Goal: Task Accomplishment & Management: Manage account settings

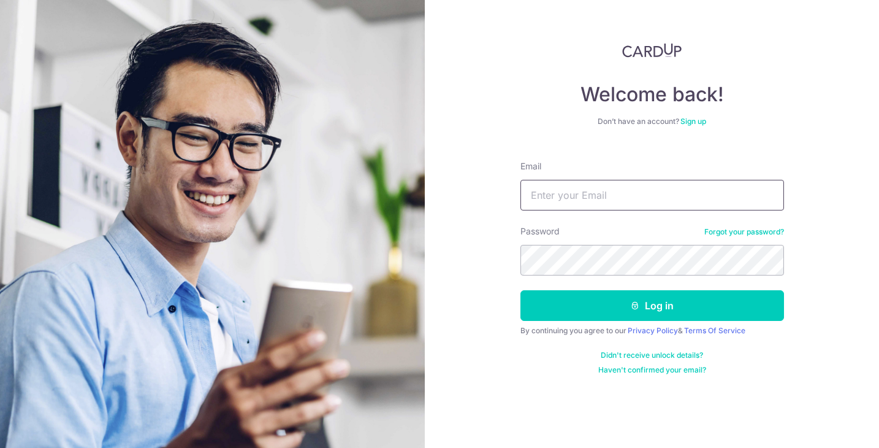
click at [569, 199] on input "Email" at bounding box center [653, 195] width 264 height 31
type input "[EMAIL_ADDRESS][DOMAIN_NAME]"
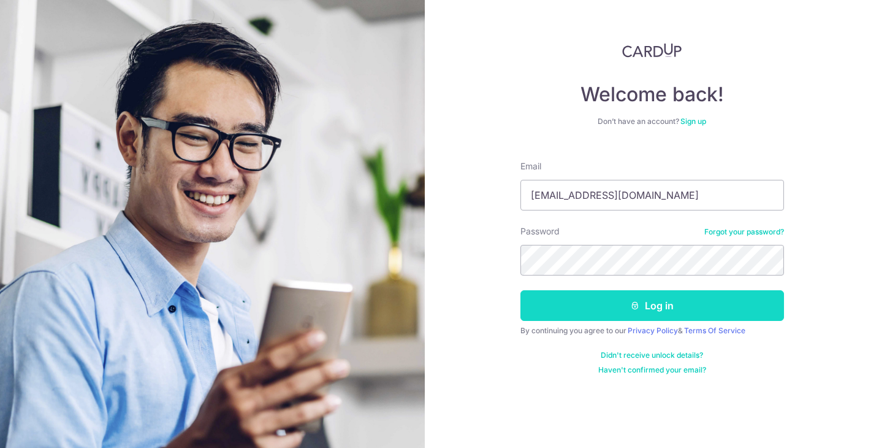
click at [677, 310] on button "Log in" at bounding box center [653, 305] width 264 height 31
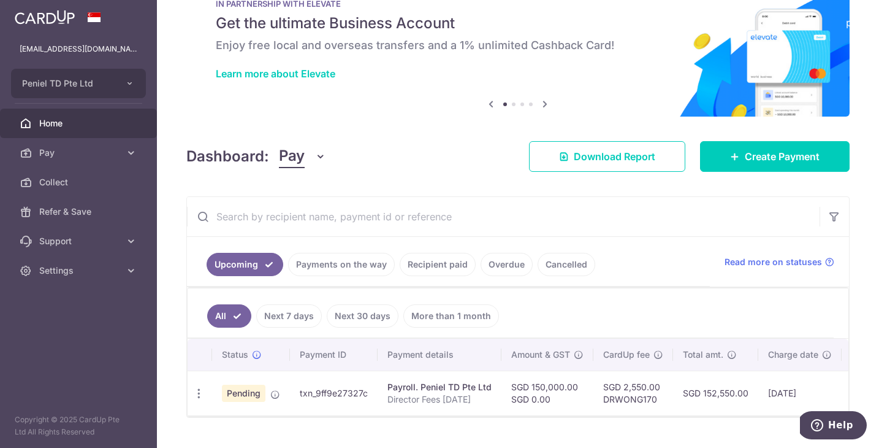
scroll to position [75, 0]
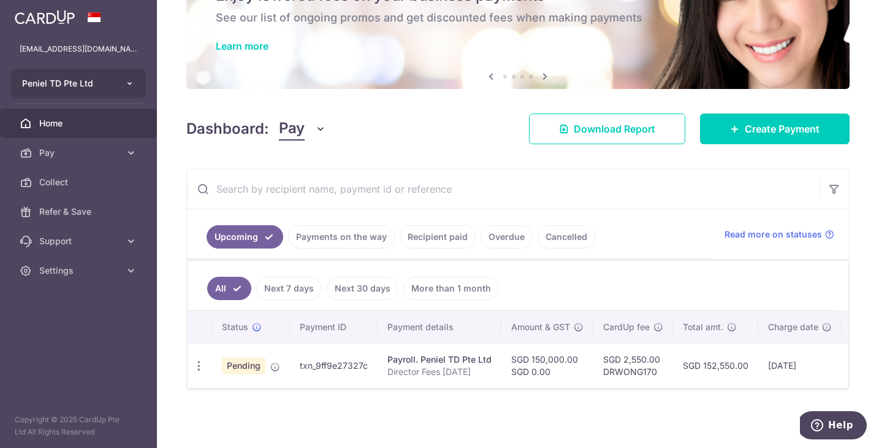
click at [131, 83] on icon "button" at bounding box center [130, 83] width 10 height 10
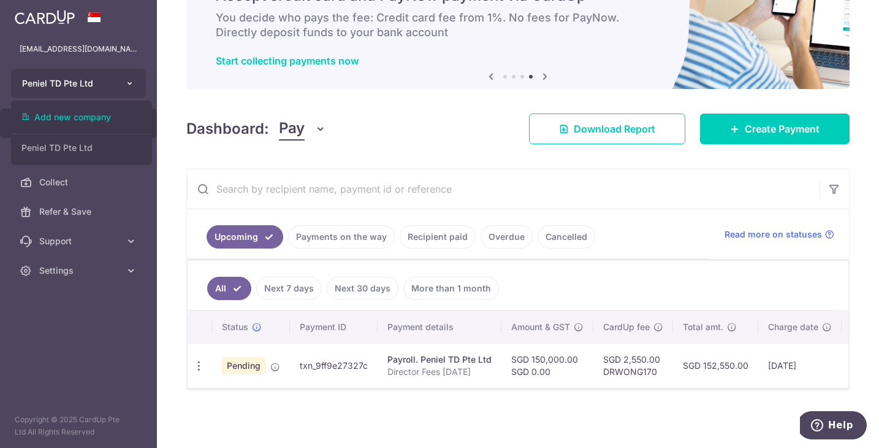
click at [128, 82] on icon "button" at bounding box center [130, 83] width 10 height 10
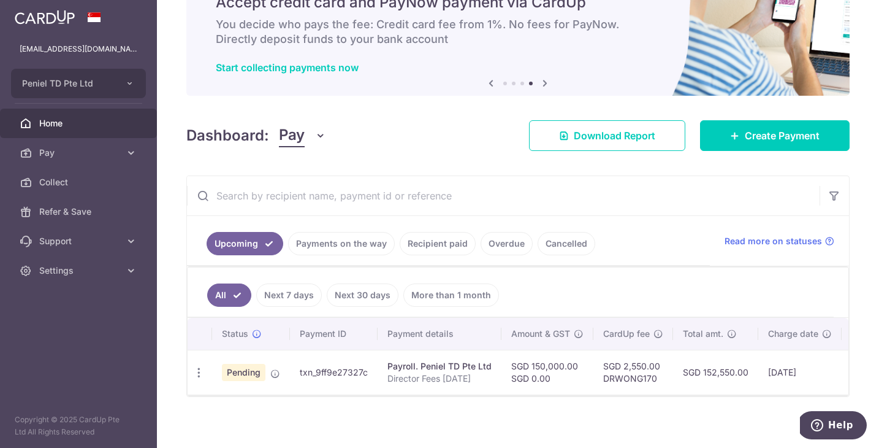
scroll to position [0, 0]
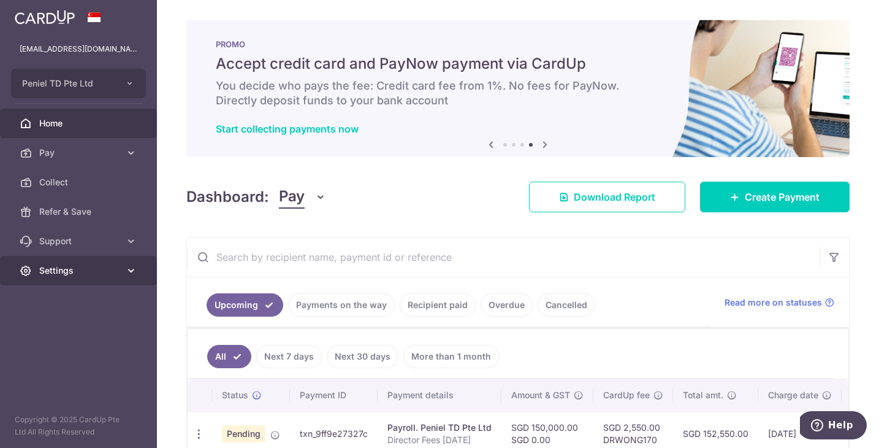
click at [127, 270] on icon at bounding box center [131, 270] width 12 height 12
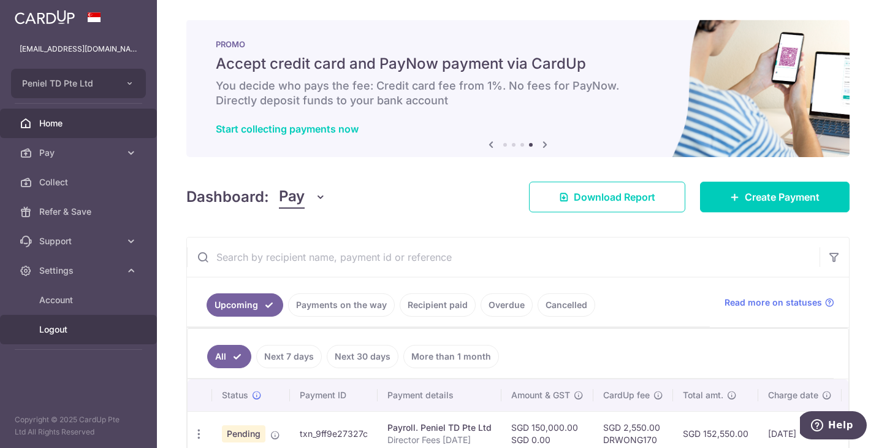
click at [59, 330] on span "Logout" at bounding box center [79, 329] width 81 height 12
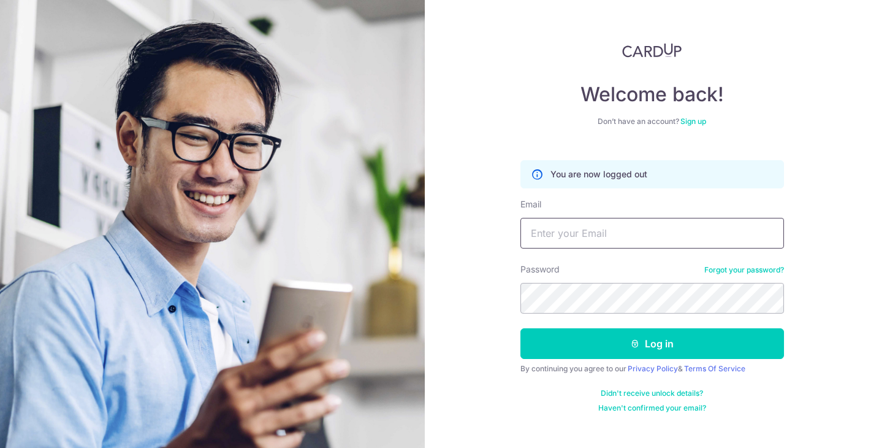
click at [587, 231] on input "Email" at bounding box center [653, 233] width 264 height 31
type input "[EMAIL_ADDRESS][DOMAIN_NAME]"
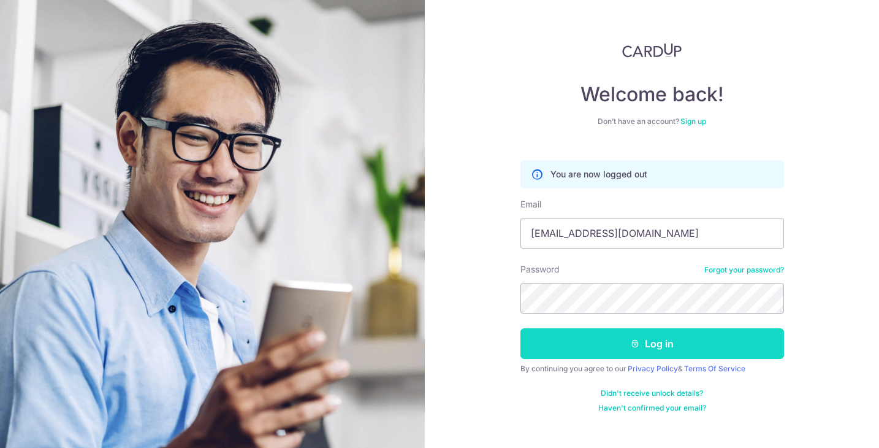
click at [669, 342] on button "Log in" at bounding box center [653, 343] width 264 height 31
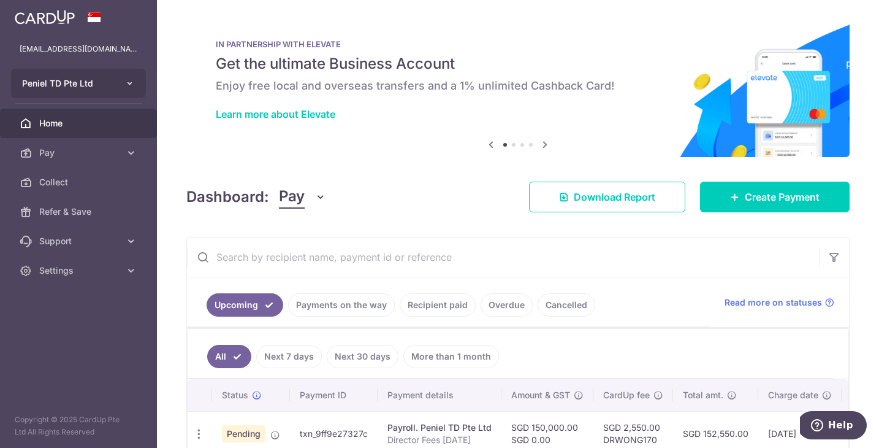
click at [128, 82] on icon "button" at bounding box center [130, 83] width 10 height 10
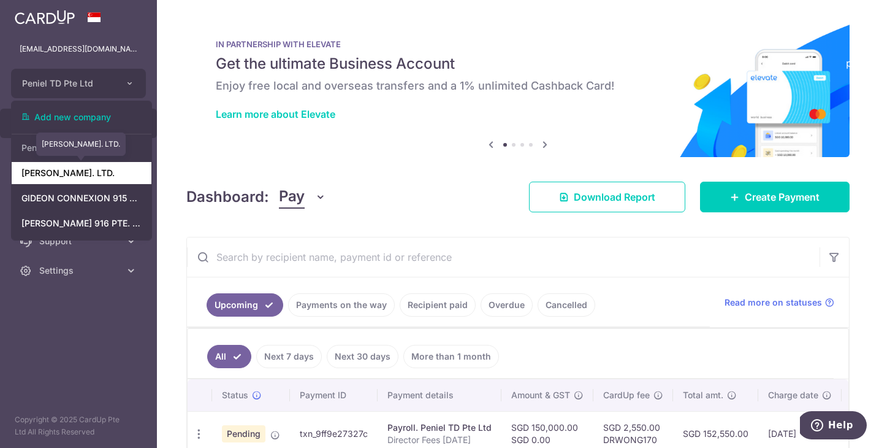
click at [70, 176] on link "[PERSON_NAME]. LTD." at bounding box center [82, 173] width 140 height 22
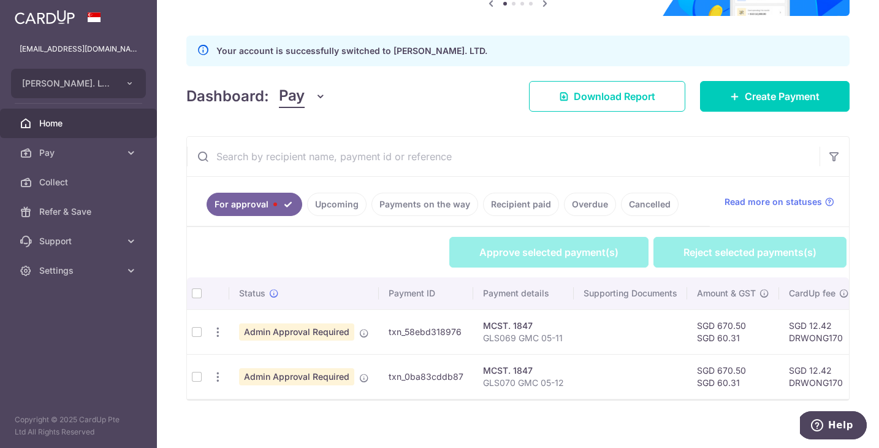
scroll to position [143, 0]
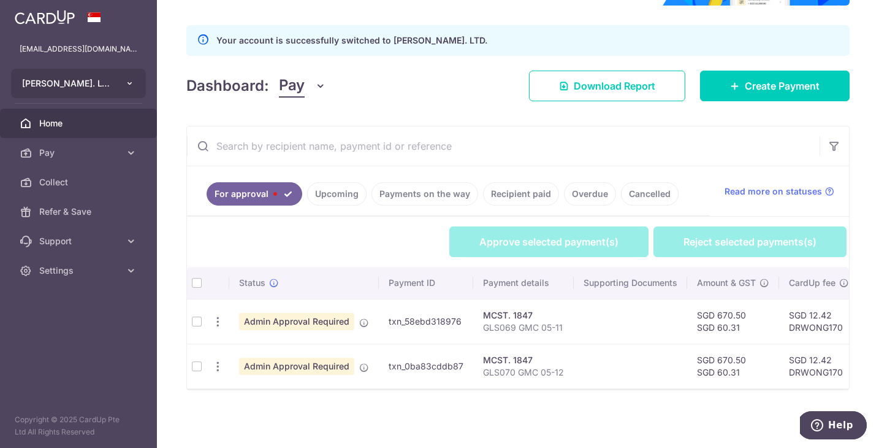
click at [128, 80] on icon "button" at bounding box center [130, 83] width 10 height 10
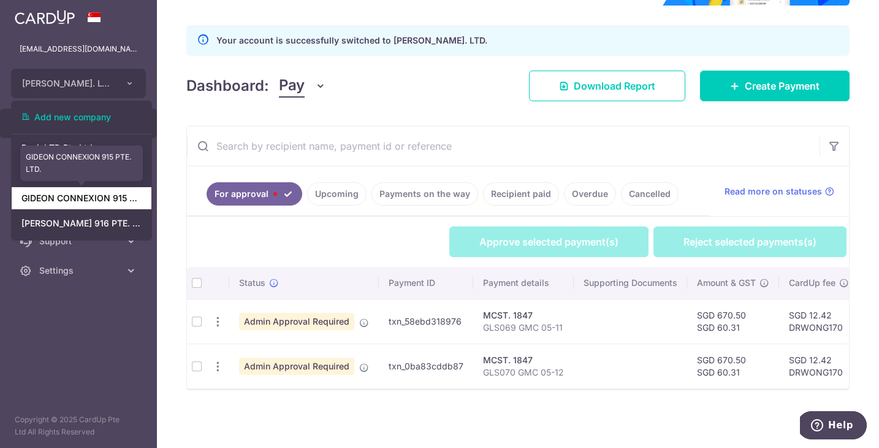
click at [96, 201] on link "GIDEON CONNEXION 915 PTE. LTD." at bounding box center [82, 198] width 140 height 22
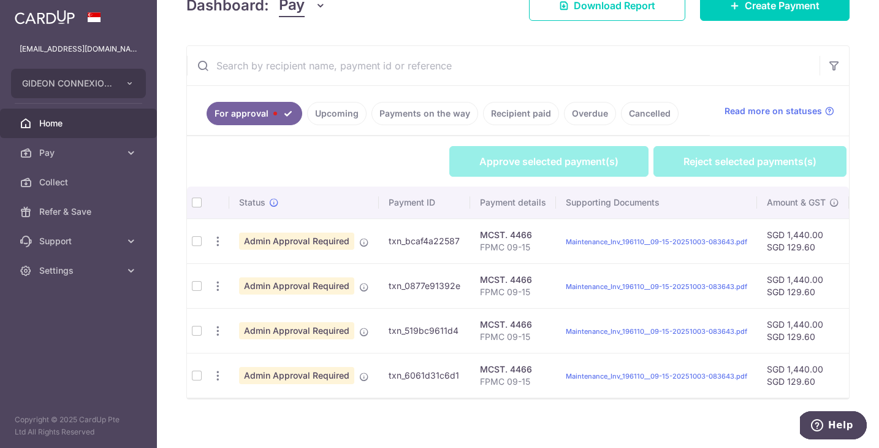
scroll to position [233, 0]
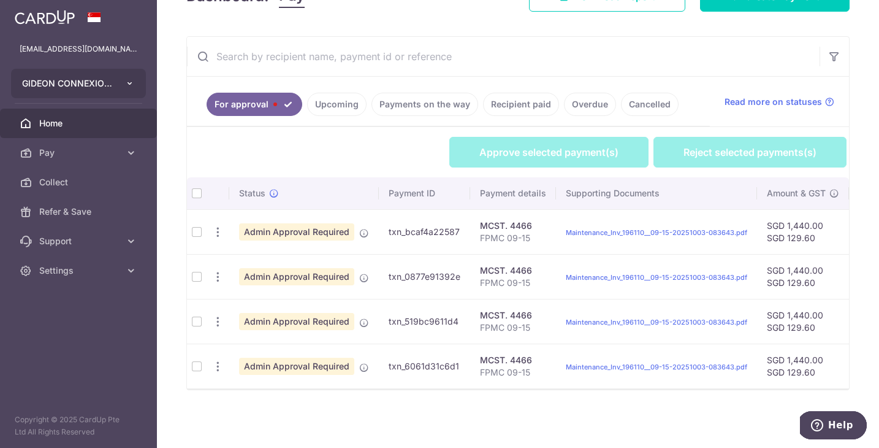
click at [117, 80] on button "GIDEON CONNEXION 915 PTE. LTD." at bounding box center [78, 83] width 135 height 29
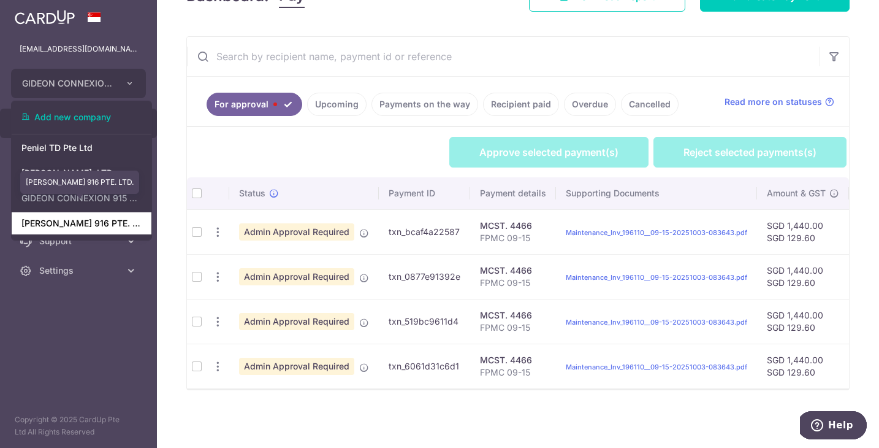
click at [95, 219] on link "[PERSON_NAME] 916 PTE. LTD." at bounding box center [82, 223] width 140 height 22
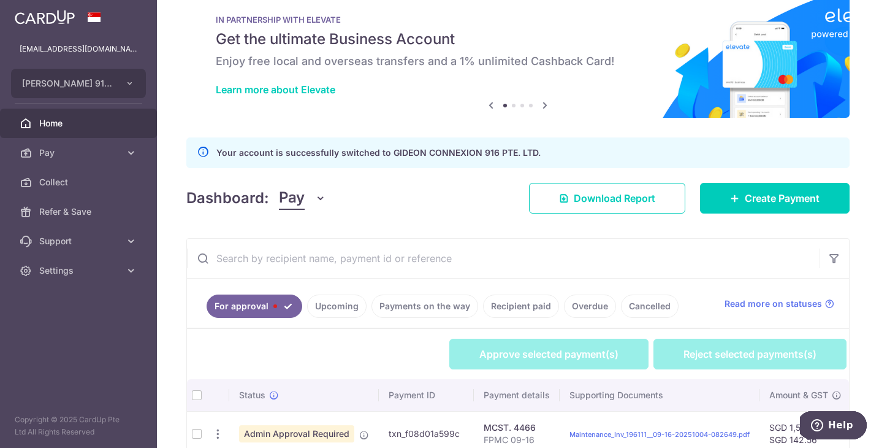
scroll to position [158, 0]
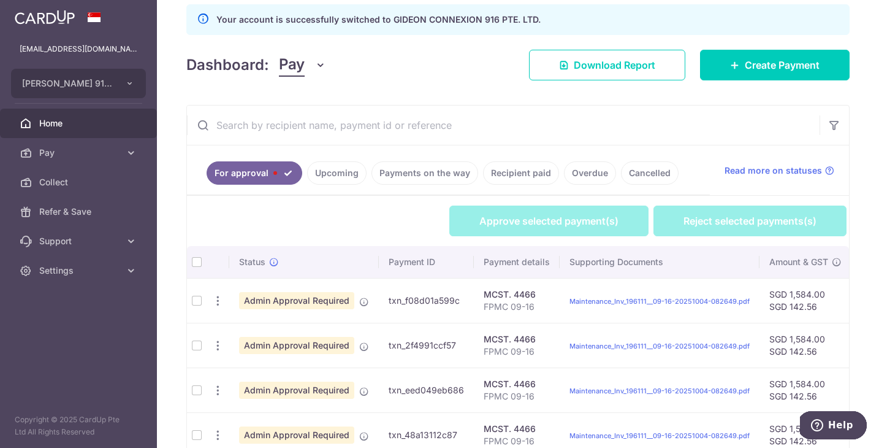
click at [195, 262] on th at bounding box center [197, 262] width 20 height 32
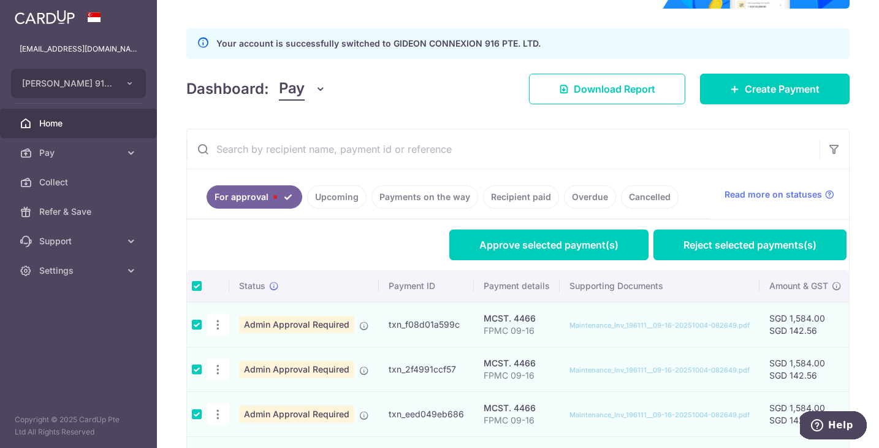
scroll to position [118, 0]
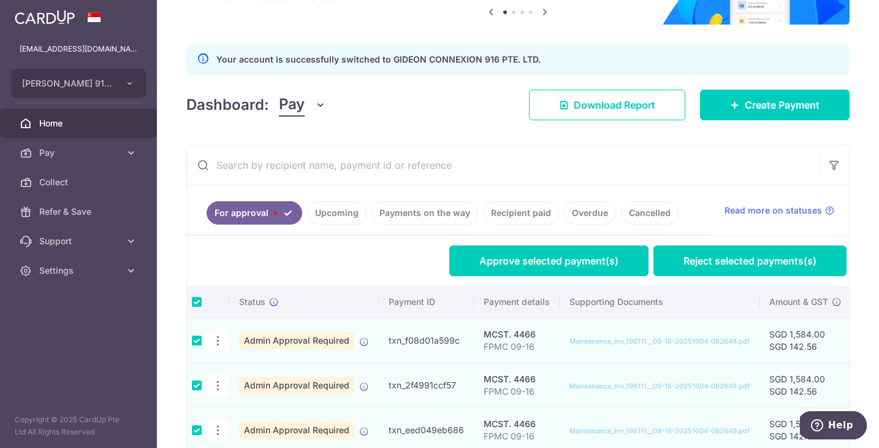
click at [385, 148] on input "text" at bounding box center [503, 164] width 633 height 39
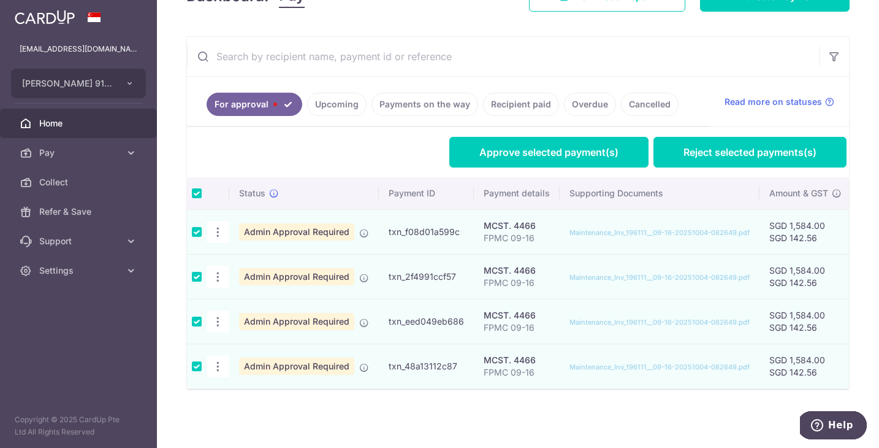
scroll to position [233, 0]
click at [131, 267] on icon at bounding box center [131, 270] width 12 height 12
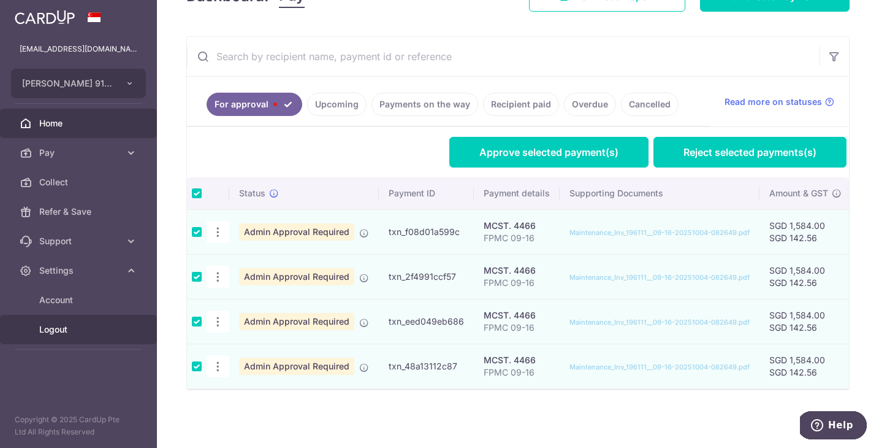
click at [56, 330] on span "Logout" at bounding box center [79, 329] width 81 height 12
